Goal: Information Seeking & Learning: Find specific fact

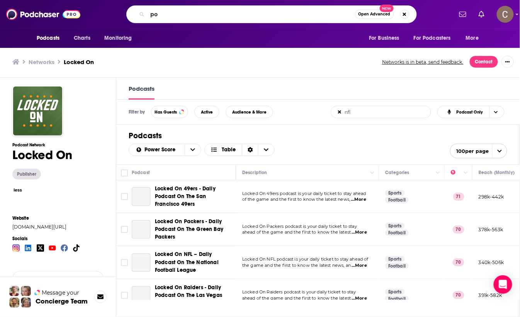
scroll to position [229, 124]
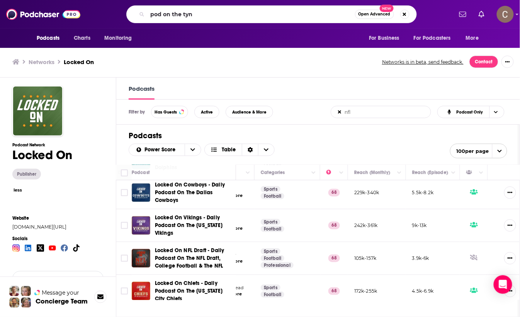
type input "pod on the tyne"
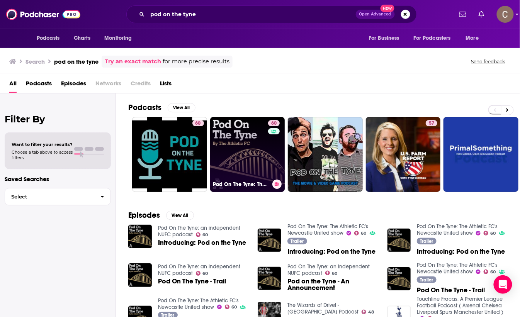
click at [267, 170] on link "60 Pod On The Tyne: The Athletic FC's Newcastle United show" at bounding box center [247, 154] width 75 height 75
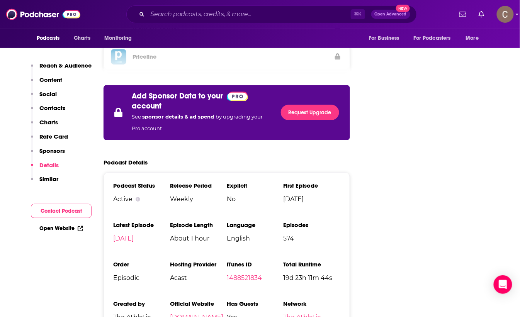
scroll to position [1388, 0]
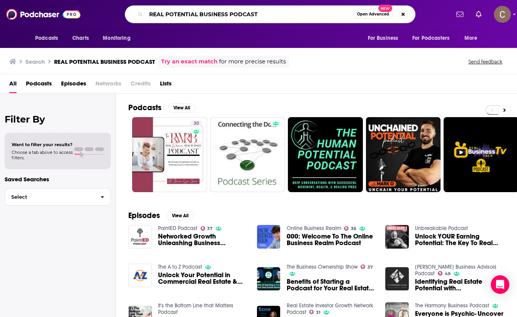
click at [249, 19] on input "REAL POTENTIAL BUSINESS PODCAST" at bounding box center [249, 14] width 207 height 12
paste input "Mark Hayward"
type input "Mark Hayward"
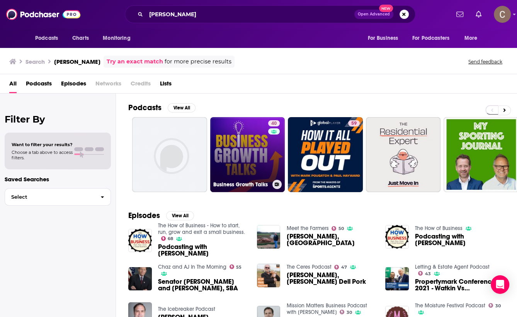
click at [255, 157] on link "40 Business Growth Talks" at bounding box center [247, 154] width 75 height 75
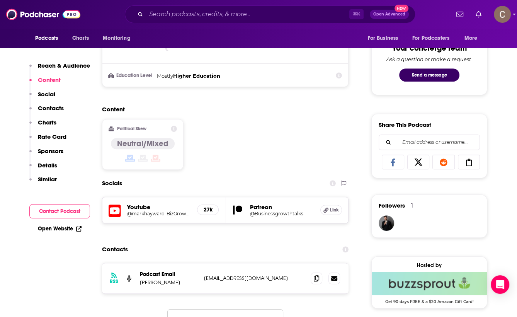
scroll to position [402, 0]
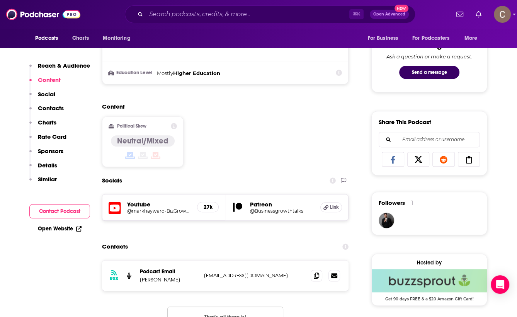
click at [278, 203] on h5 "Patreon" at bounding box center [282, 203] width 64 height 7
click at [274, 209] on h5 "@Businessgrowthtalks" at bounding box center [282, 211] width 64 height 6
